Goal: Transaction & Acquisition: Purchase product/service

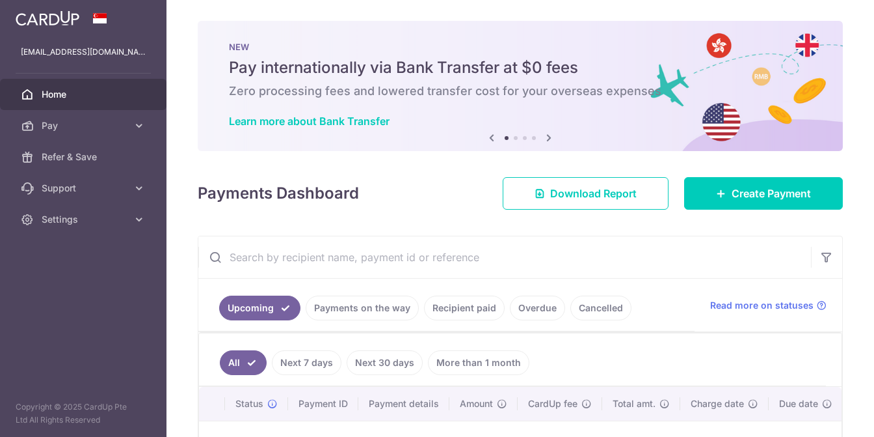
scroll to position [130, 0]
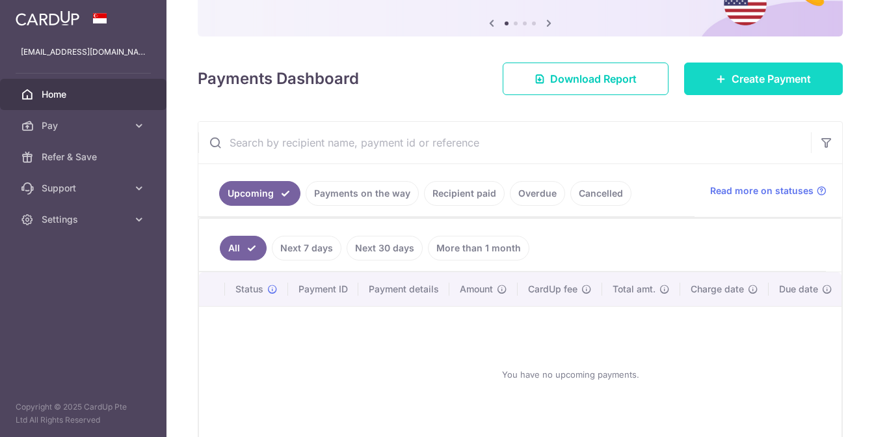
click at [803, 66] on link "Create Payment" at bounding box center [763, 78] width 159 height 33
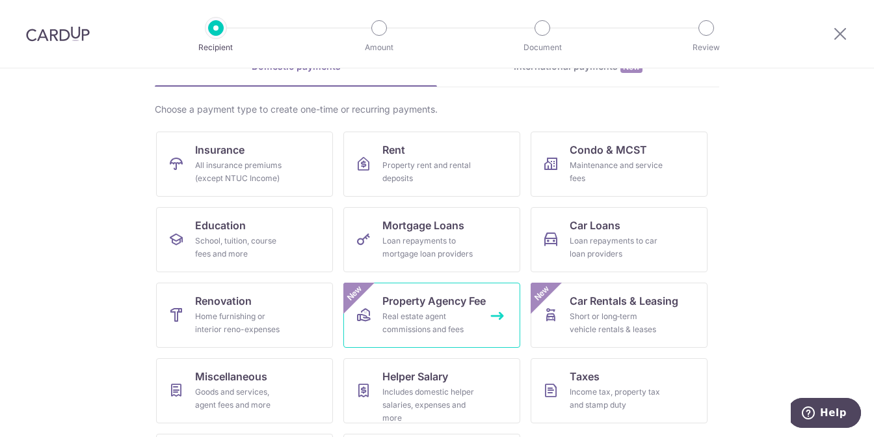
scroll to position [130, 0]
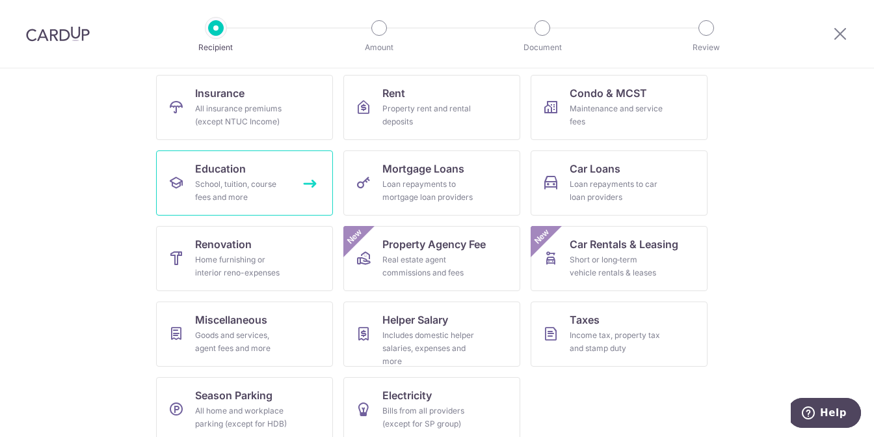
click at [228, 195] on div "School, tuition, course fees and more" at bounding box center [242, 191] width 94 height 26
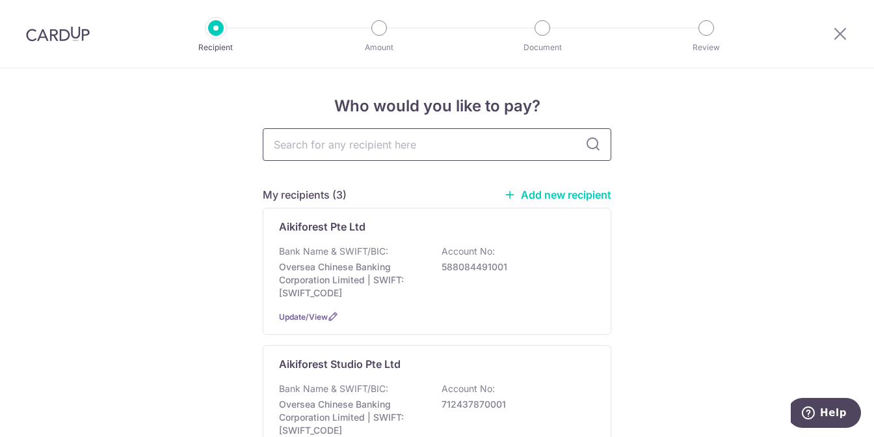
drag, startPoint x: 408, startPoint y: 149, endPoint x: 397, endPoint y: 145, distance: 11.7
click at [408, 149] on input "text" at bounding box center [437, 144] width 349 height 33
type input "m"
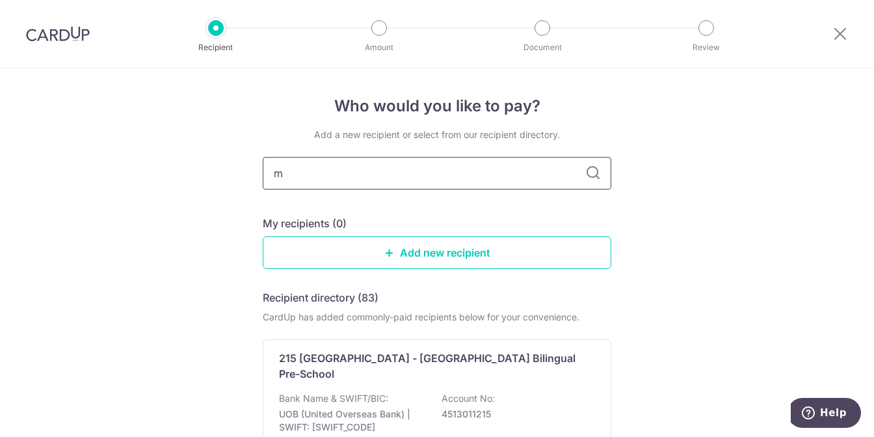
click at [360, 171] on input "m" at bounding box center [437, 173] width 349 height 33
type input "mavis"
click at [588, 177] on icon at bounding box center [593, 173] width 16 height 16
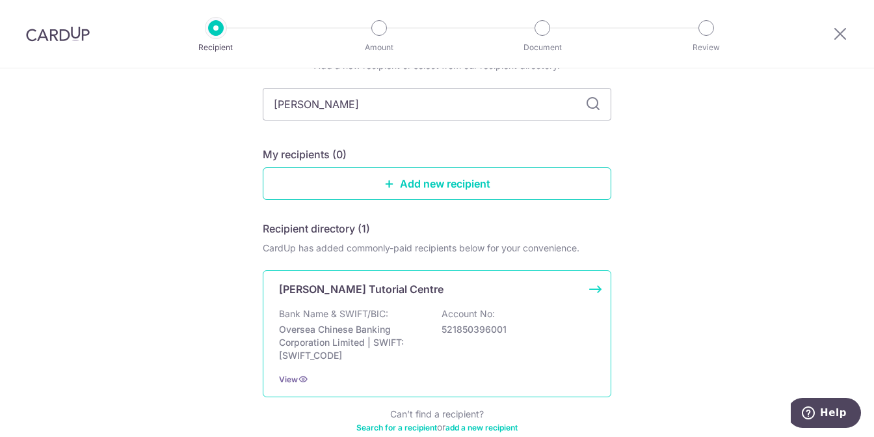
scroll to position [141, 0]
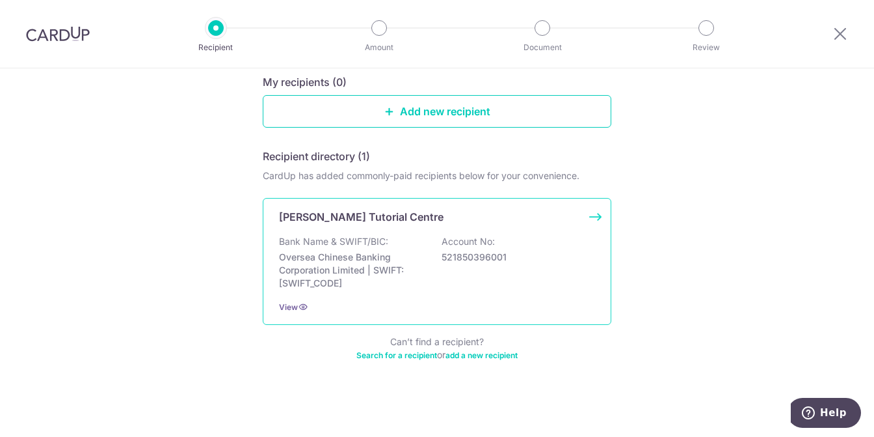
click at [567, 248] on div "Bank Name & SWIFT/BIC: Oversea Chinese Banking Corporation Limited | SWIFT: OCB…" at bounding box center [437, 262] width 316 height 55
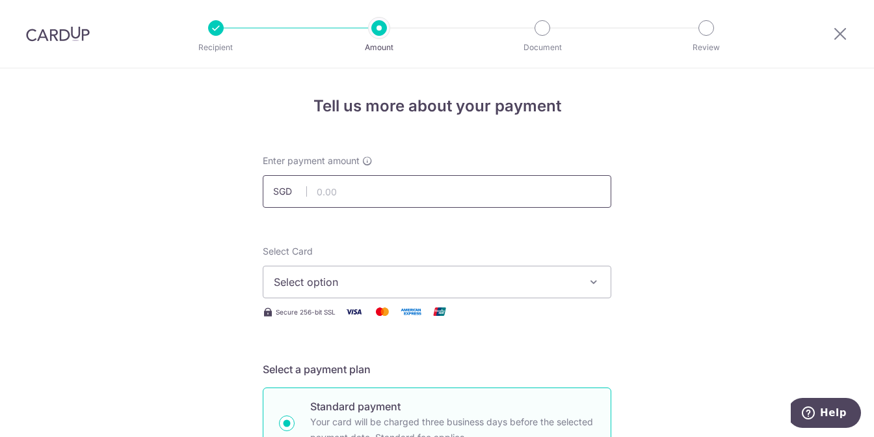
click at [369, 188] on input "text" at bounding box center [437, 191] width 349 height 33
type input "2,448.50"
click at [515, 293] on button "Select option" at bounding box center [437, 281] width 349 height 33
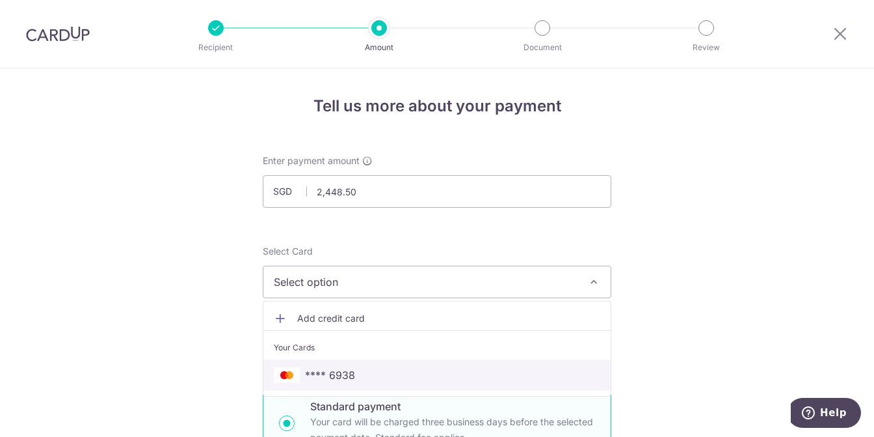
click at [398, 381] on span "**** 6938" at bounding box center [437, 375] width 327 height 16
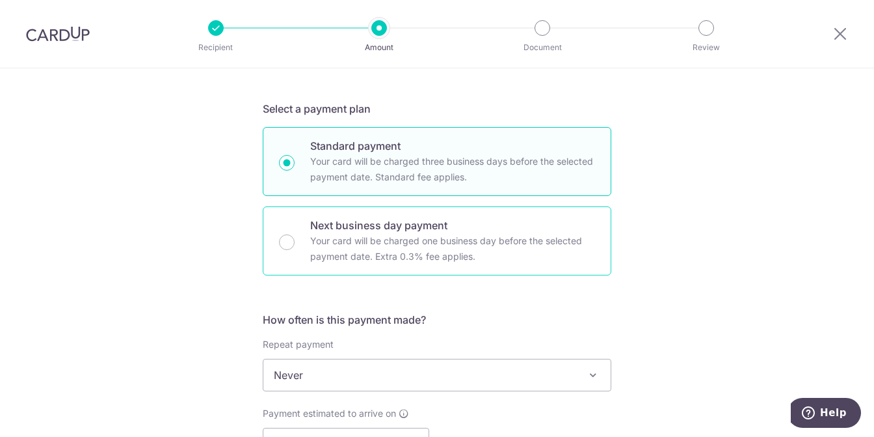
scroll to position [455, 0]
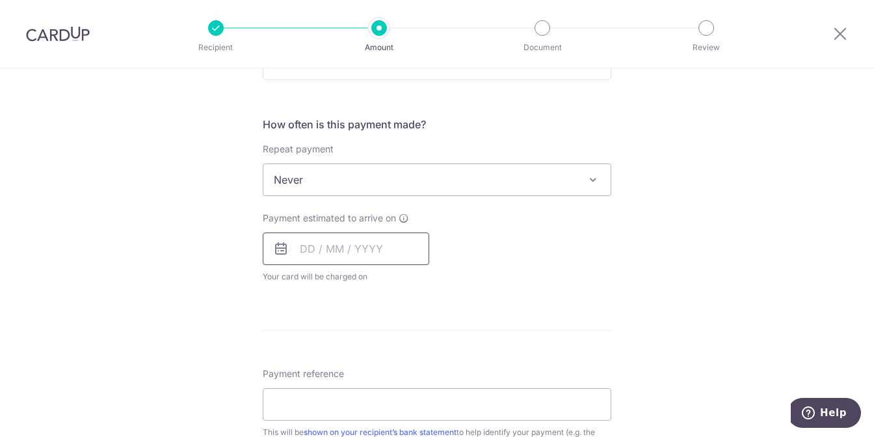
click at [360, 241] on input "text" at bounding box center [346, 248] width 167 height 33
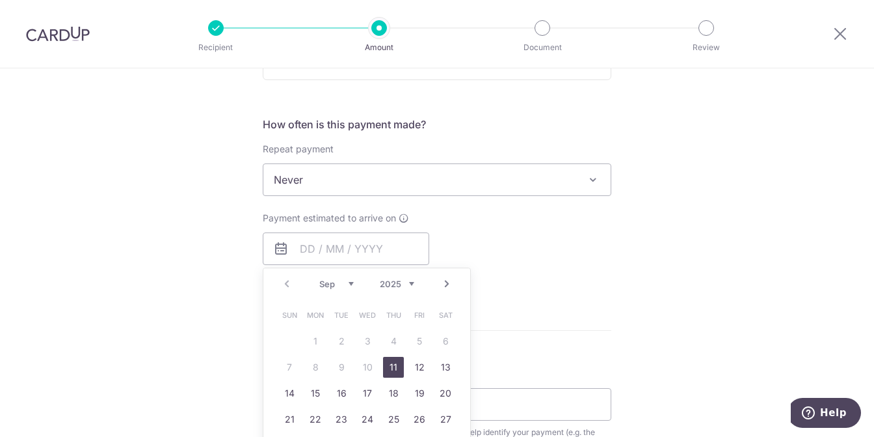
drag, startPoint x: 391, startPoint y: 363, endPoint x: 782, endPoint y: 279, distance: 399.9
click at [391, 363] on link "11" at bounding box center [393, 366] width 21 height 21
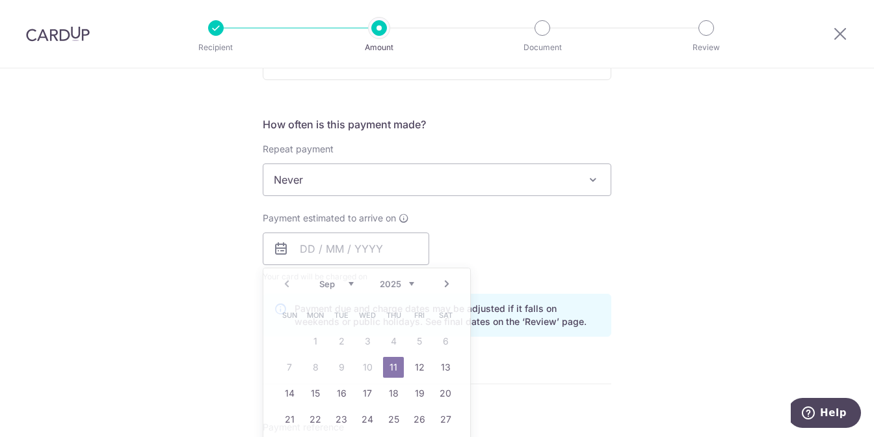
type input "[DATE]"
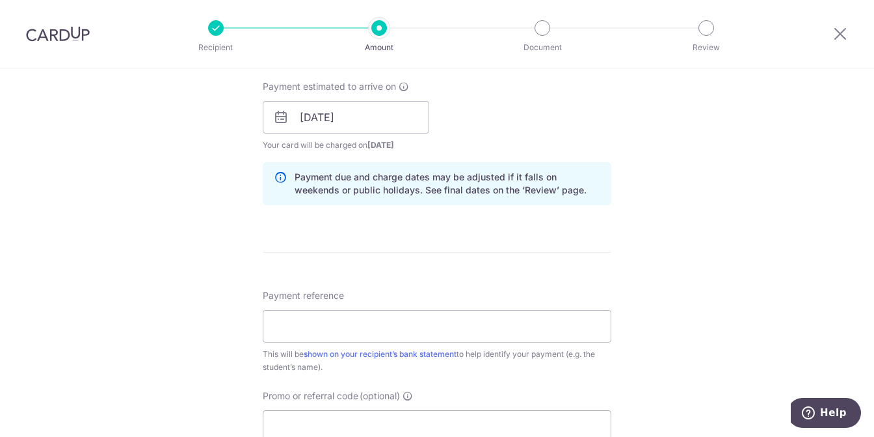
scroll to position [651, 0]
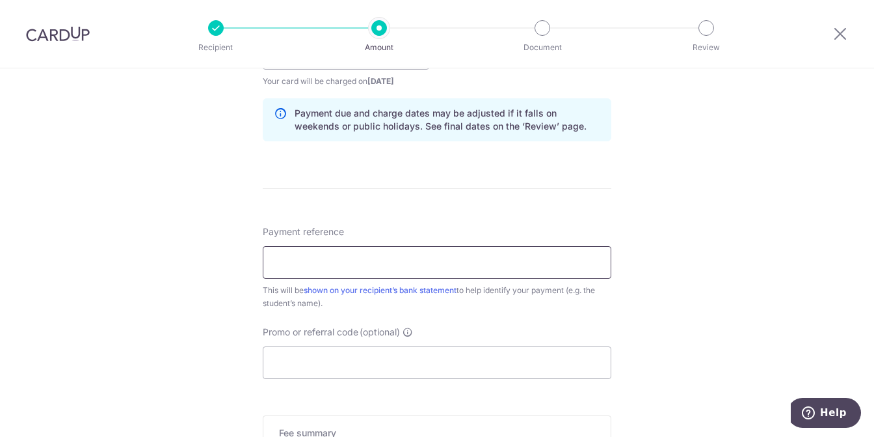
click at [360, 266] on input "Payment reference" at bounding box center [437, 262] width 349 height 33
type input "[PERSON_NAME] [PERSON_NAME] [PERSON_NAME] [PERSON_NAME]"
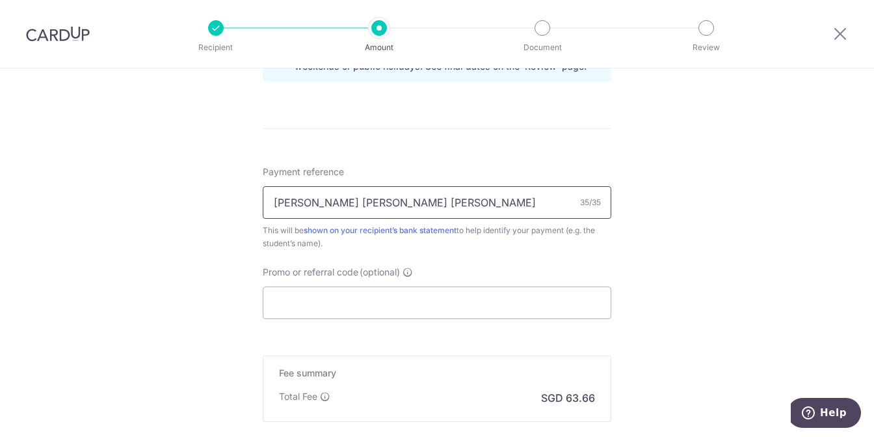
scroll to position [781, 0]
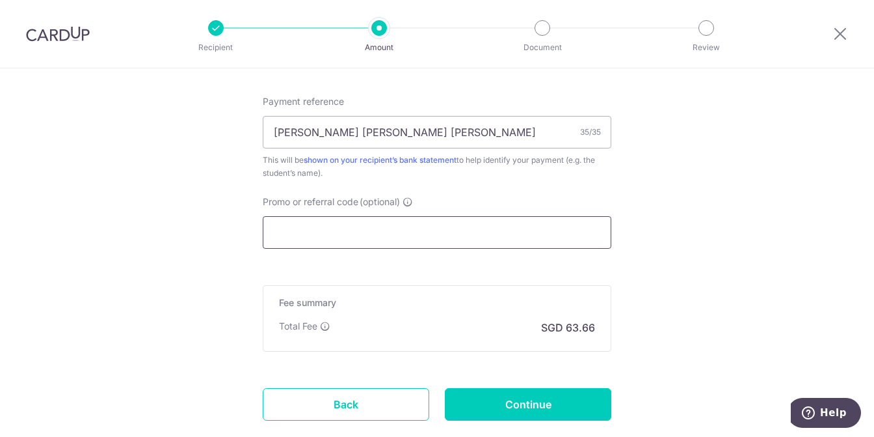
click at [420, 237] on input "Promo or referral code (optional)" at bounding box center [437, 232] width 349 height 33
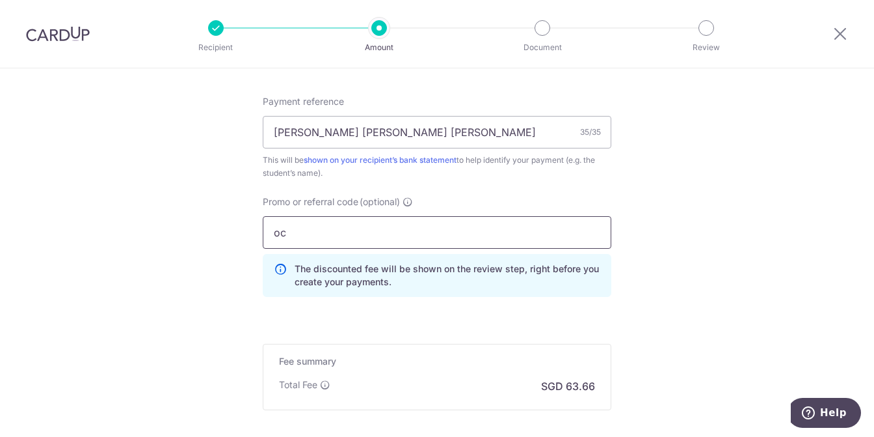
type input "o"
type input "9"
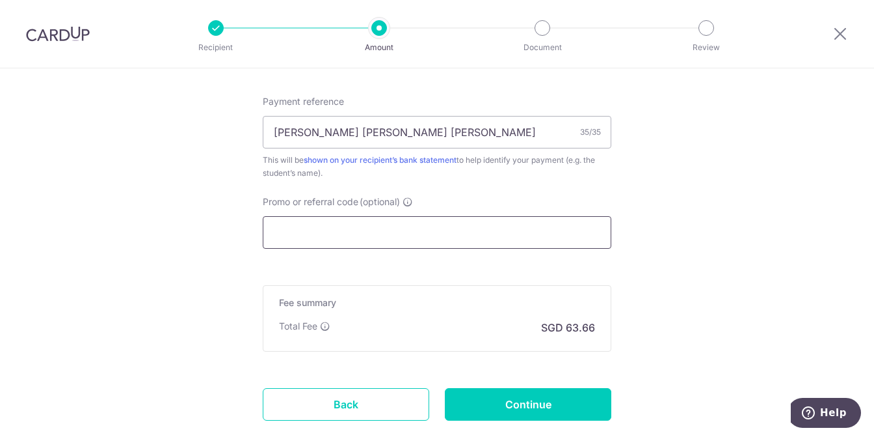
click at [330, 230] on input "Promo or referral code (optional)" at bounding box center [437, 232] width 349 height 33
paste input "OCBC90NMC"
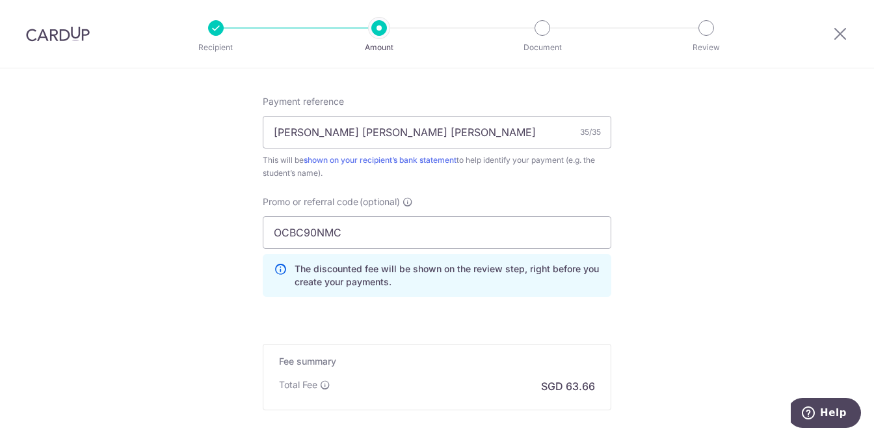
click at [539, 232] on input "OCBC90NMC" at bounding box center [437, 232] width 349 height 33
type input "OCBC90NMC"
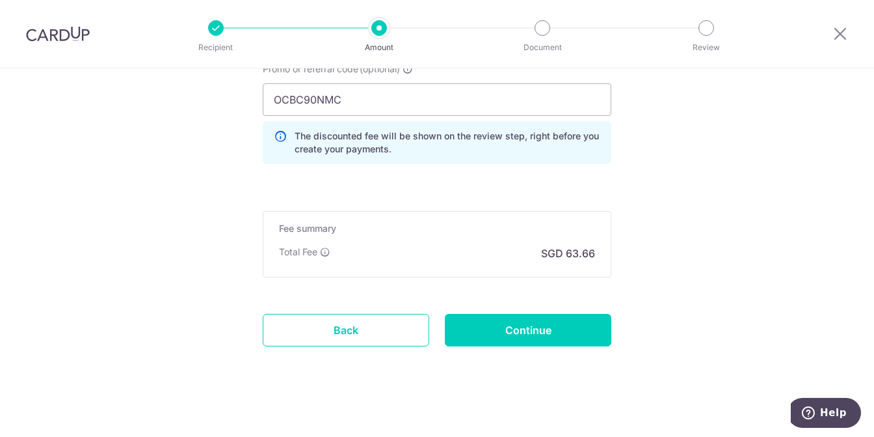
scroll to position [919, 0]
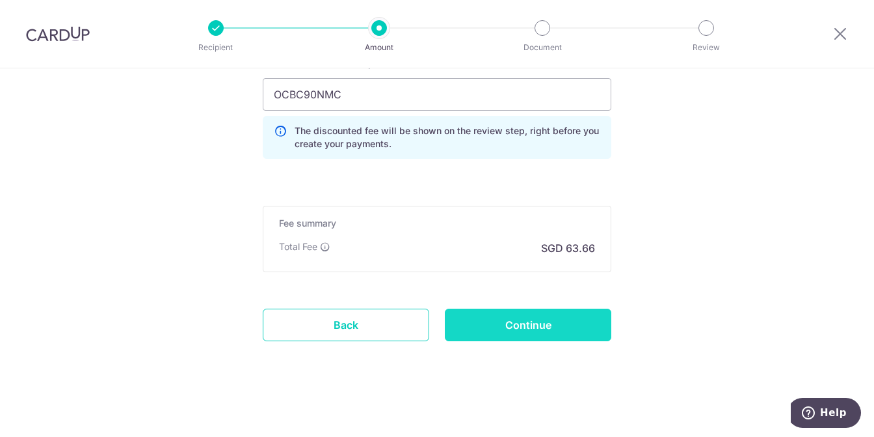
click at [527, 321] on input "Continue" at bounding box center [528, 324] width 167 height 33
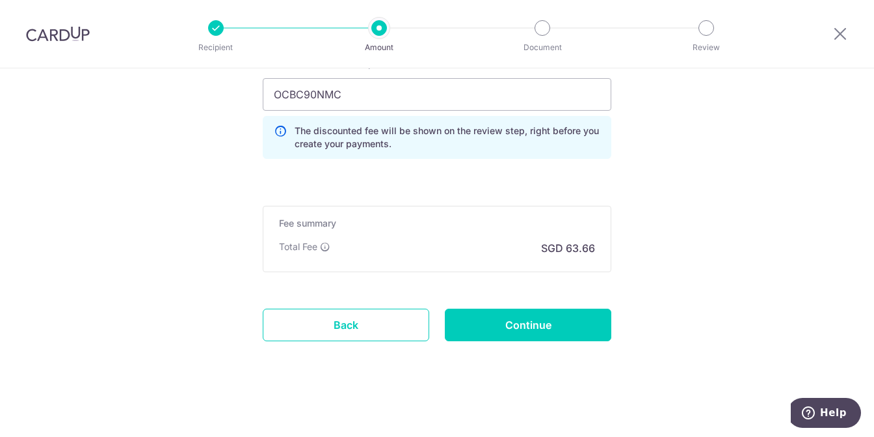
type input "Create Schedule"
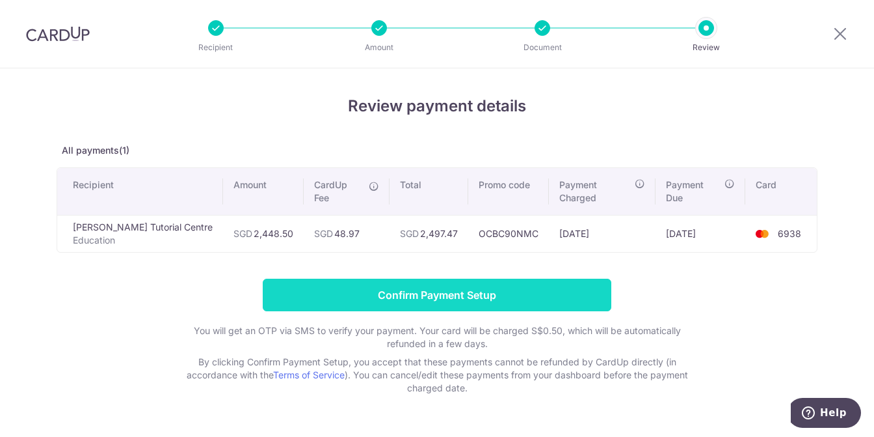
click at [474, 286] on input "Confirm Payment Setup" at bounding box center [437, 294] width 349 height 33
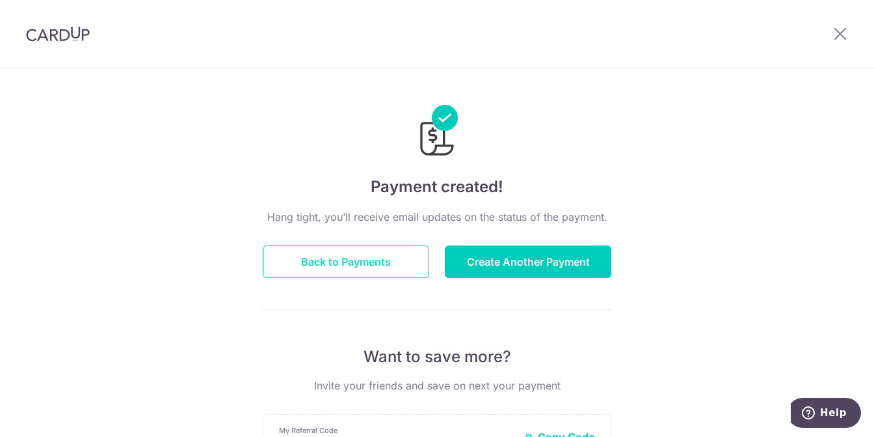
click at [409, 260] on button "Back to Payments" at bounding box center [346, 261] width 167 height 33
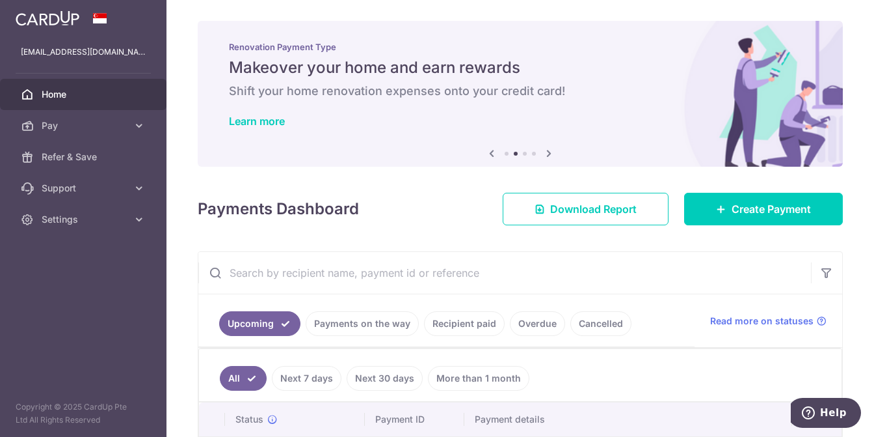
drag, startPoint x: 55, startPoint y: 96, endPoint x: 72, endPoint y: 82, distance: 21.7
click at [55, 96] on span "Home" at bounding box center [85, 94] width 86 height 13
